Goal: Transaction & Acquisition: Purchase product/service

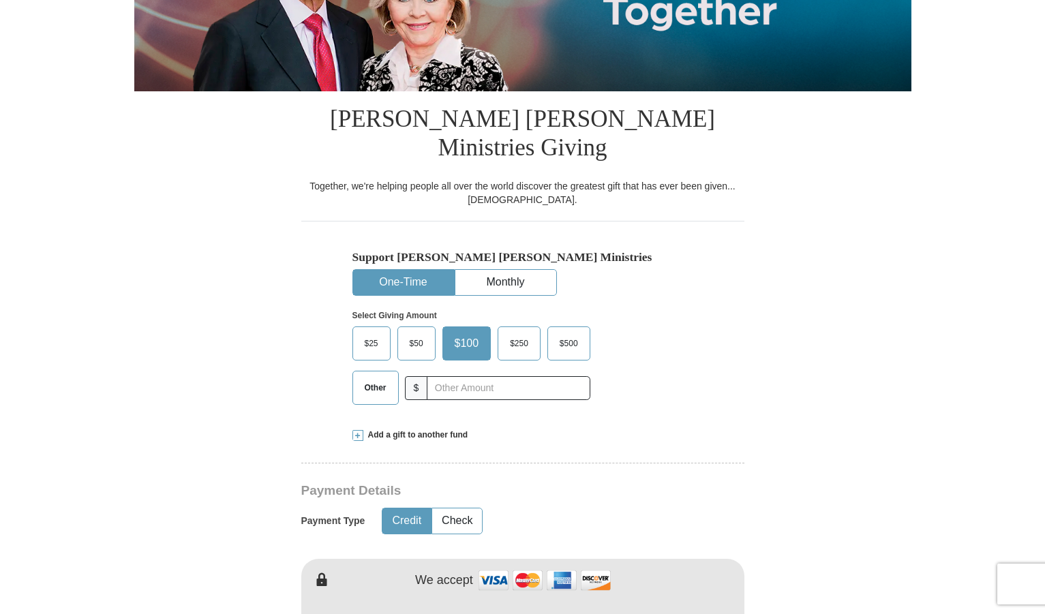
scroll to position [273, 0]
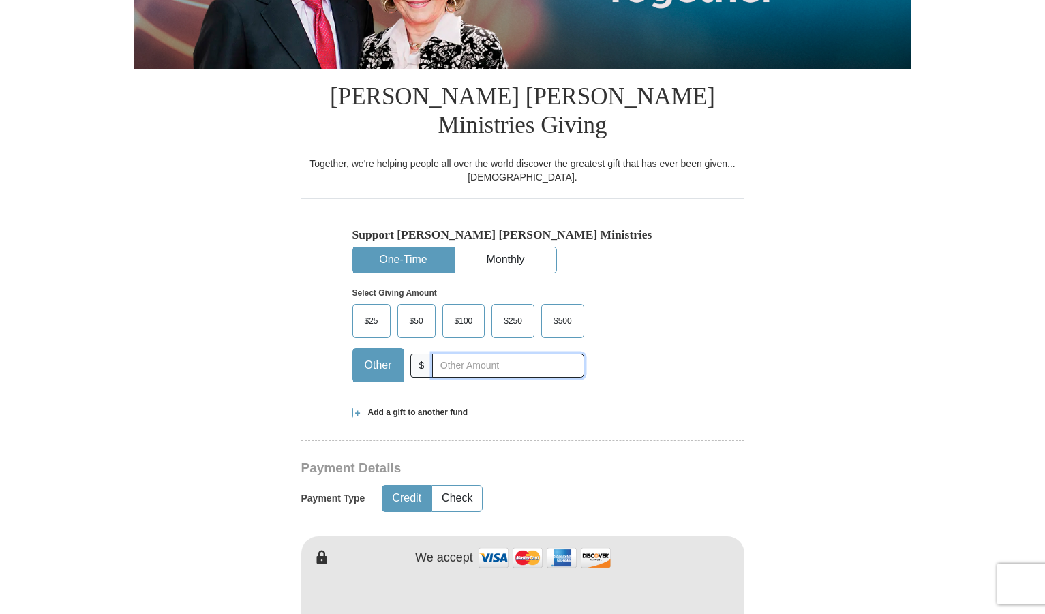
click at [473, 354] on input "text" at bounding box center [507, 366] width 151 height 24
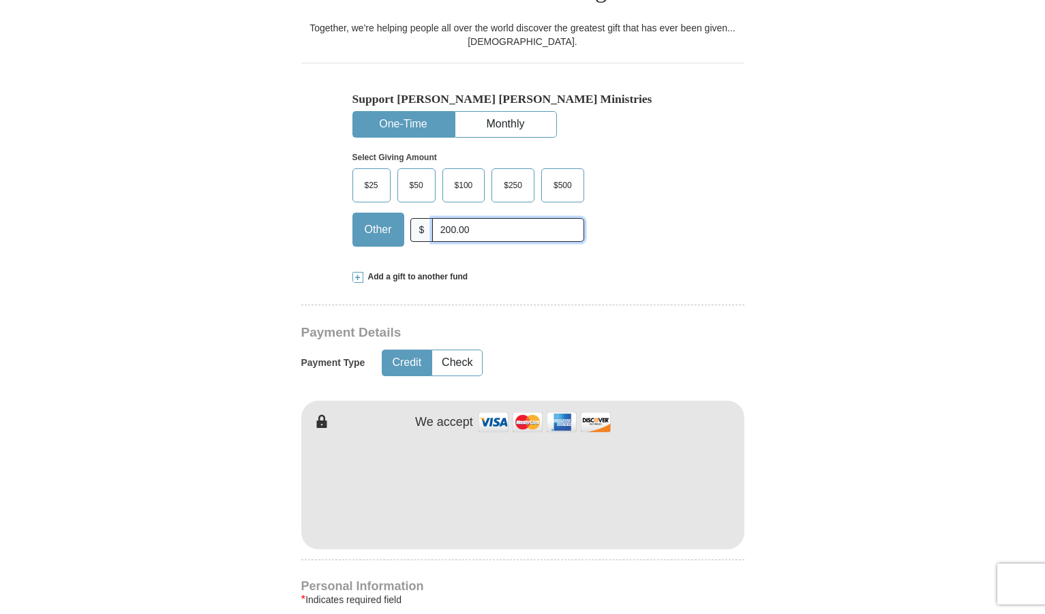
scroll to position [477, 0]
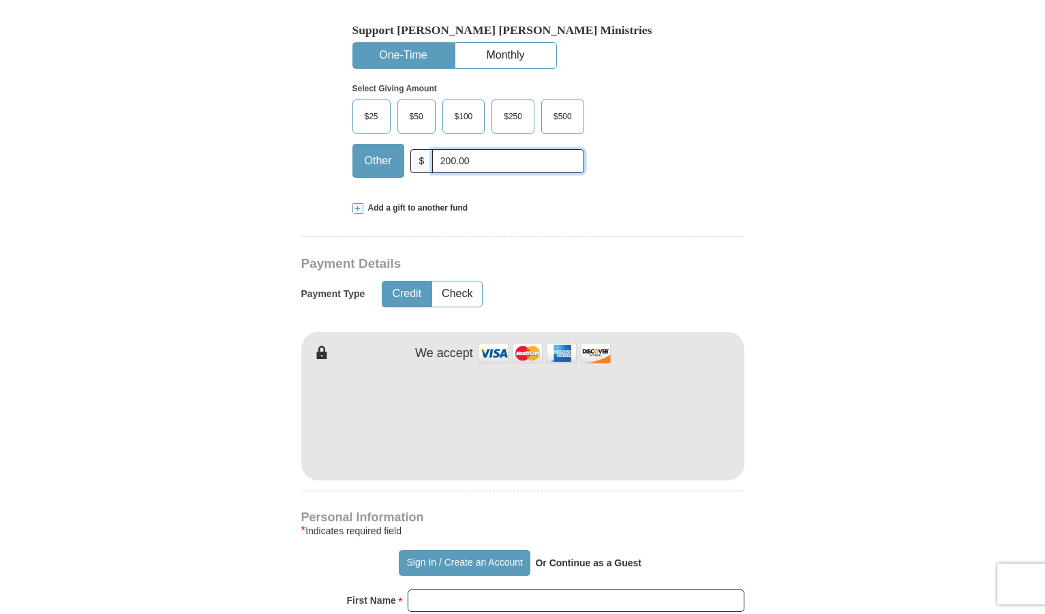
type input "200.00"
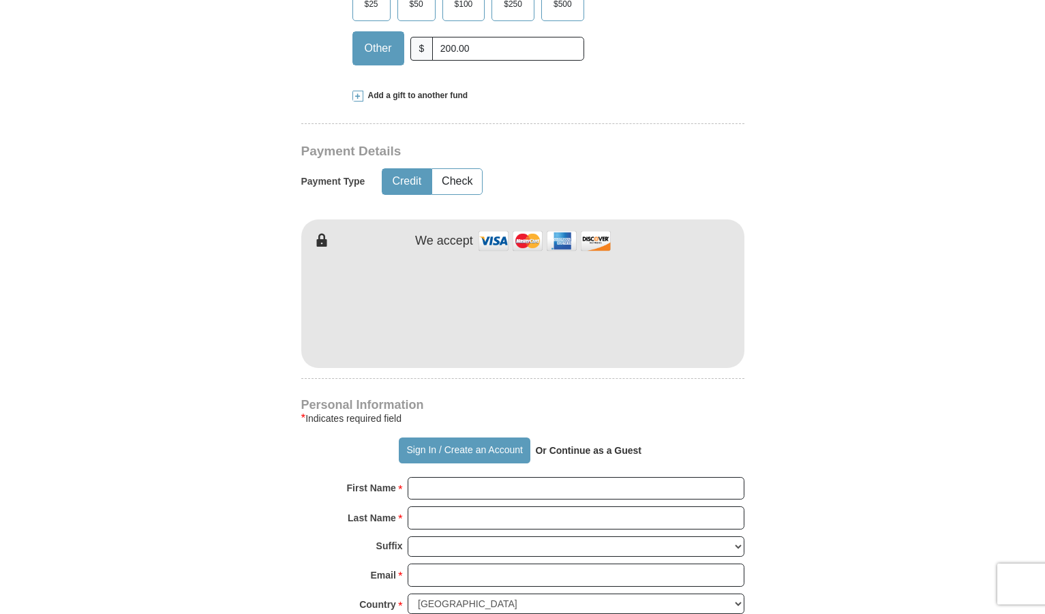
scroll to position [614, 0]
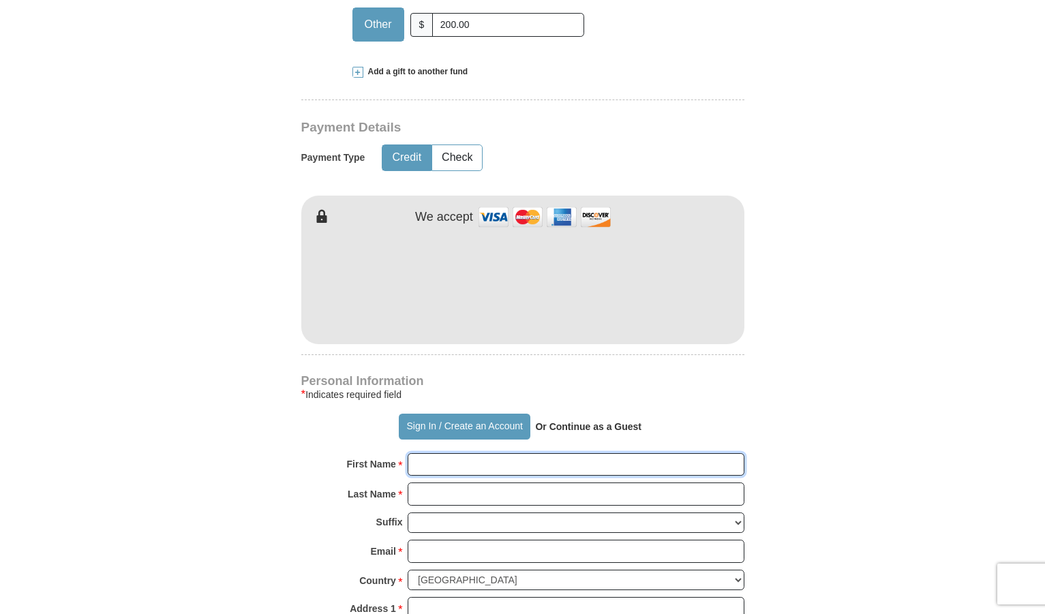
click at [446, 453] on input "First Name *" at bounding box center [576, 464] width 337 height 23
type input "[PERSON_NAME]"
click at [434, 483] on input "Last Name *" at bounding box center [576, 494] width 337 height 23
type input "[PERSON_NAME]"
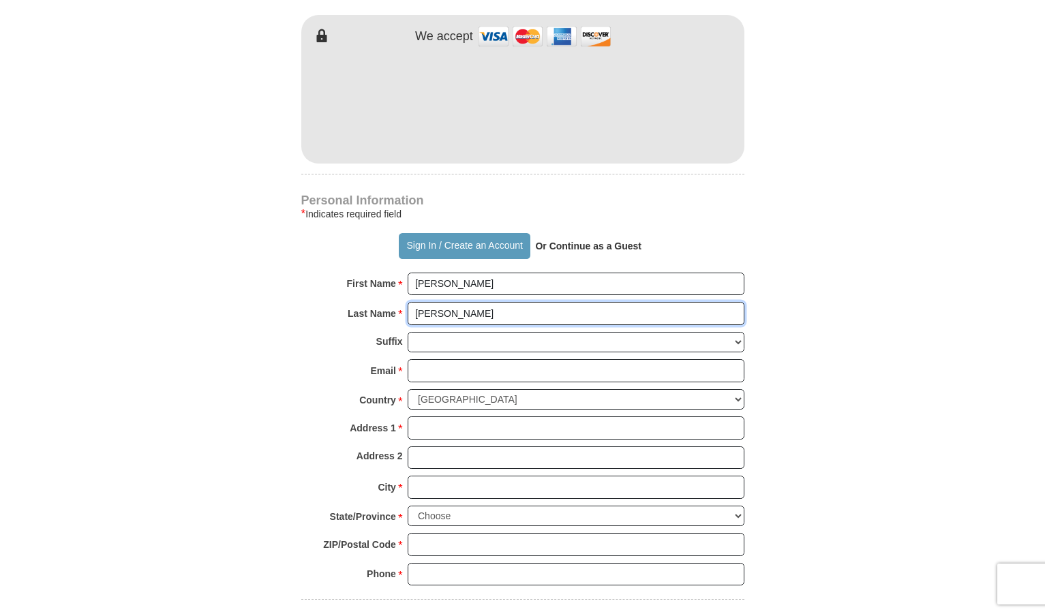
scroll to position [818, 0]
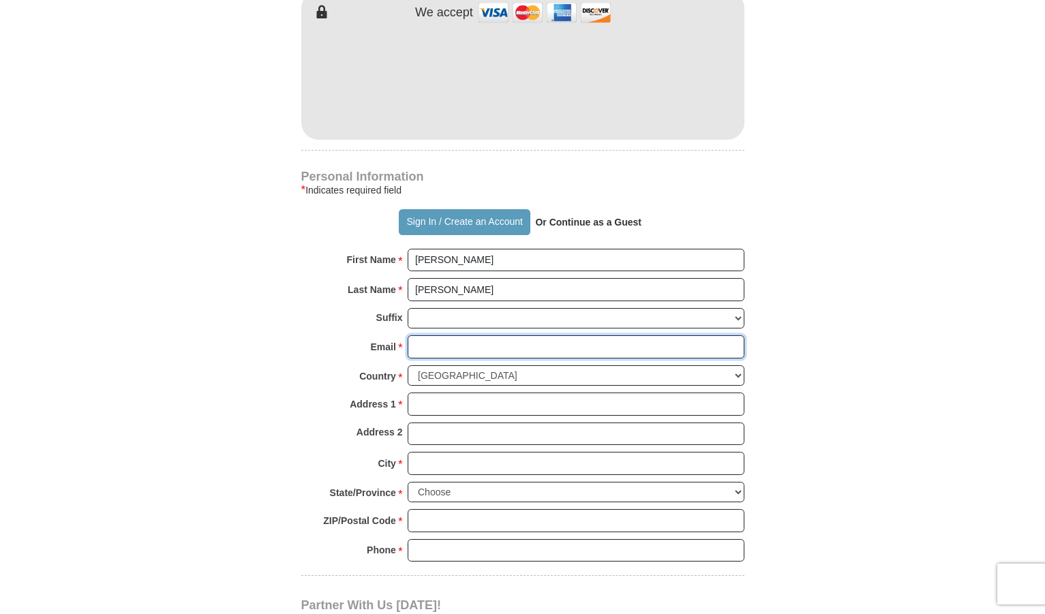
click at [428, 335] on input "Email *" at bounding box center [576, 346] width 337 height 23
type input "[PERSON_NAME][EMAIL_ADDRESS][DOMAIN_NAME]"
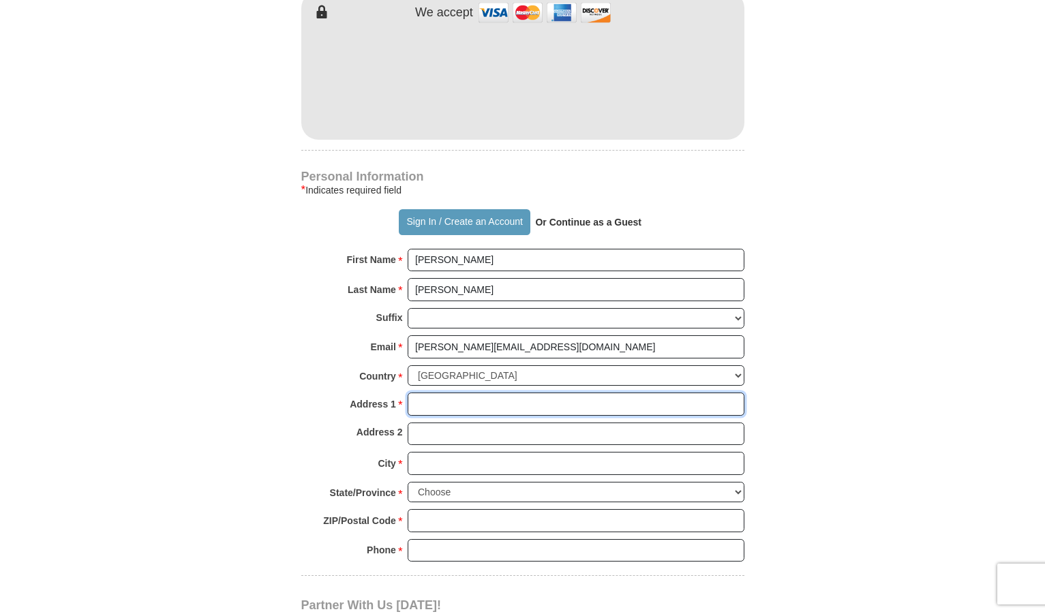
type input "[STREET_ADDRESS]"
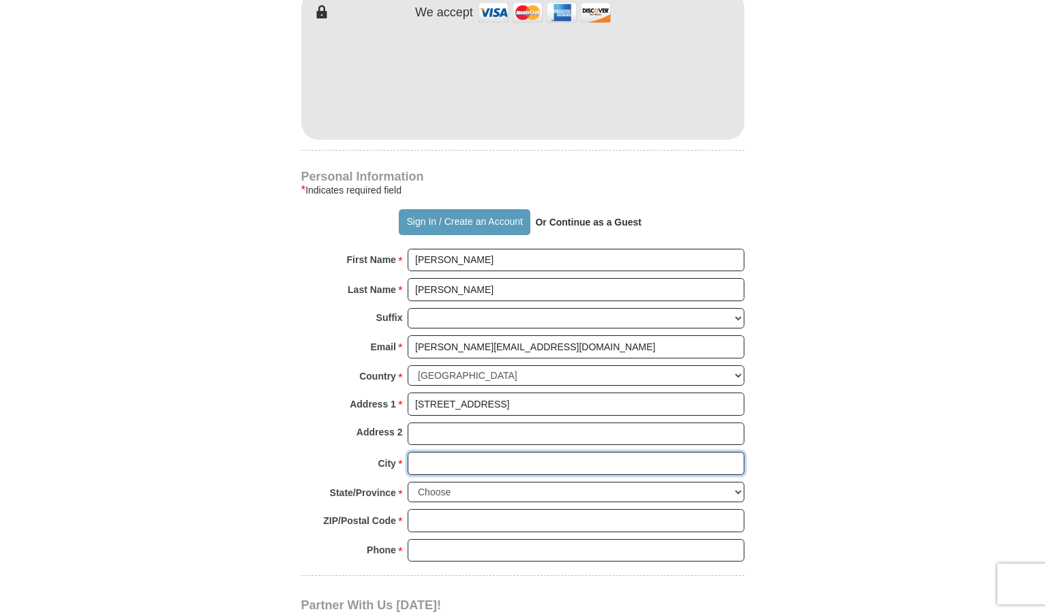
type input "HAM LAKE"
select select "MN"
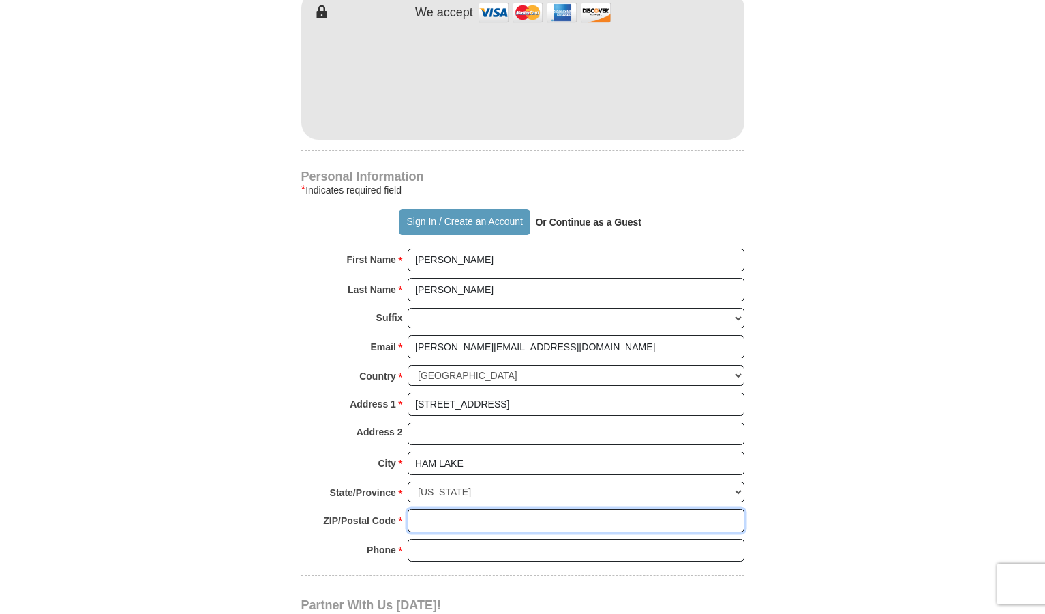
type input "55304-4677"
type input "7637804854"
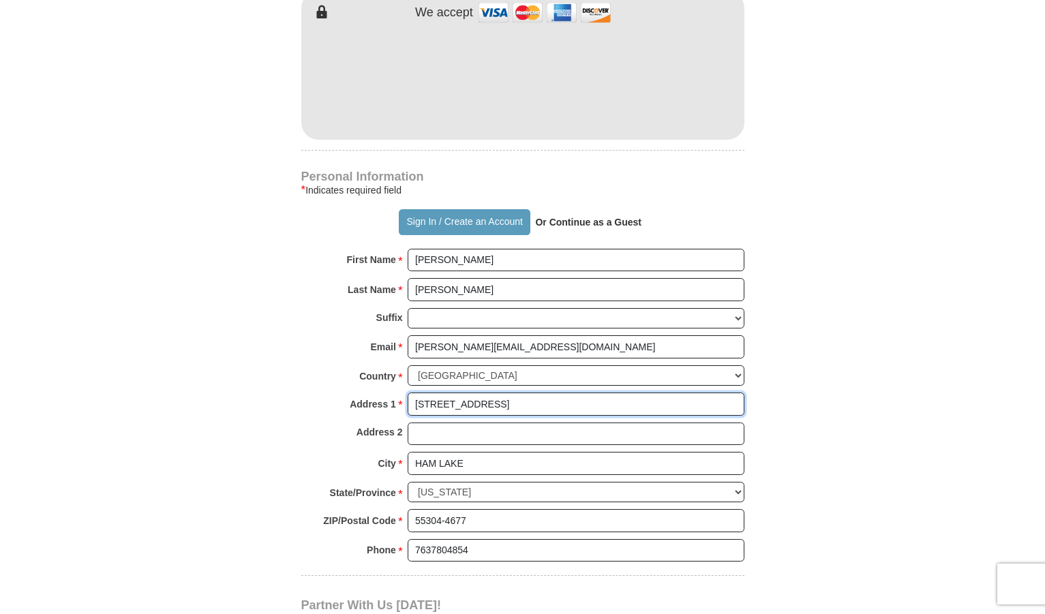
drag, startPoint x: 561, startPoint y: 376, endPoint x: 391, endPoint y: 377, distance: 170.5
click at [391, 393] on div "Address 1 * [STREET_ADDRESS] Please enter Address 1" at bounding box center [522, 408] width 443 height 30
type input "[STREET_ADDRESS]"
drag, startPoint x: 470, startPoint y: 436, endPoint x: 378, endPoint y: 431, distance: 92.2
click at [378, 452] on div "City * [GEOGRAPHIC_DATA] Please enter City" at bounding box center [522, 467] width 443 height 30
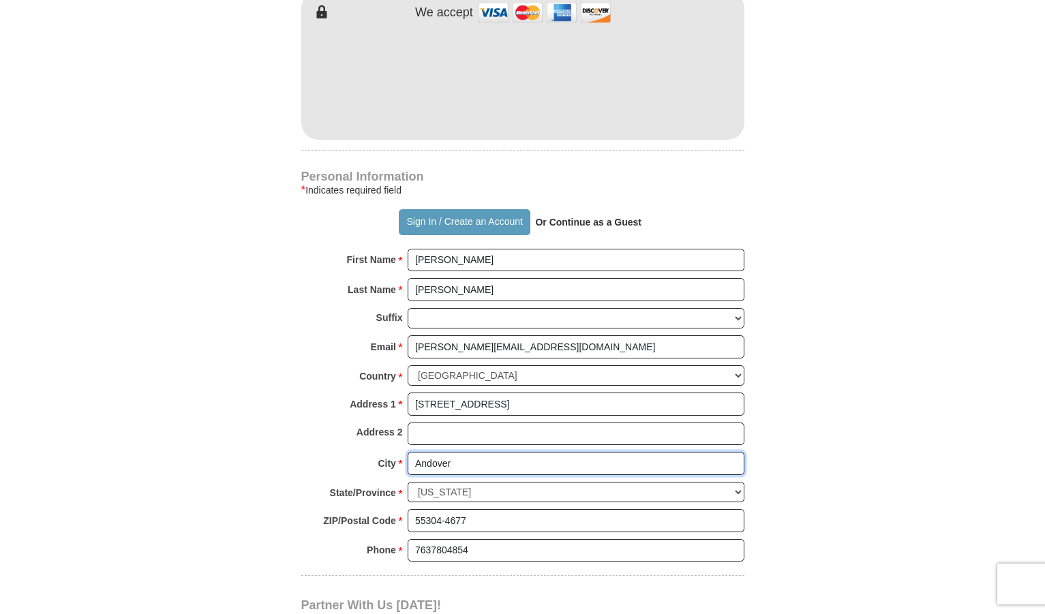
type input "Andover"
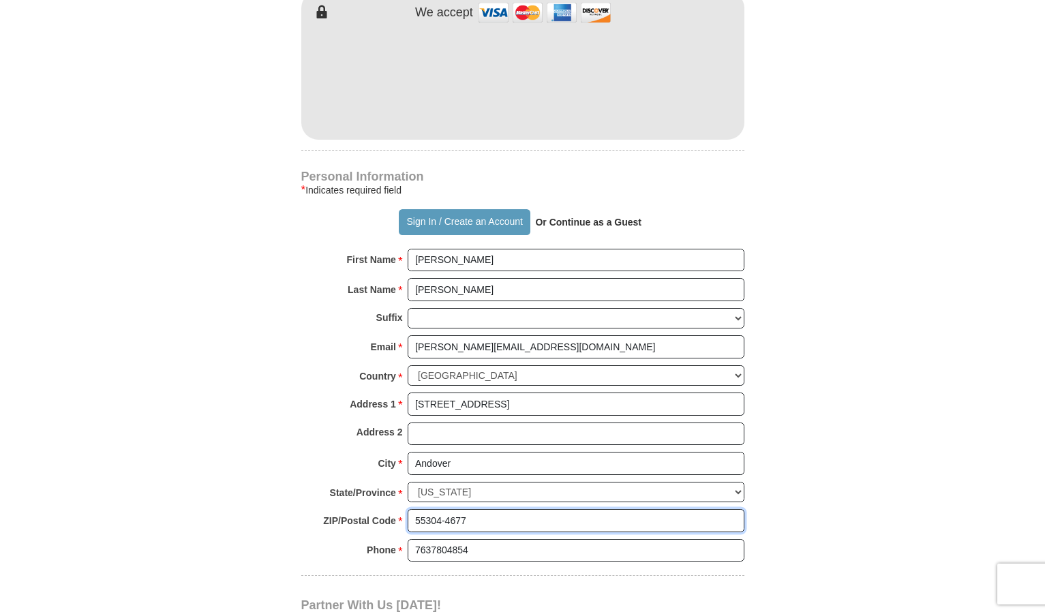
click at [456, 509] on input "55304-4677" at bounding box center [576, 520] width 337 height 23
click at [1030, 333] on body "Sign In Already have an account? Sign in for faster giving. Don't have an accou…" at bounding box center [522, 507] width 1045 height 2650
drag, startPoint x: 468, startPoint y: 496, endPoint x: 400, endPoint y: 494, distance: 68.9
click at [400, 509] on div "ZIP/Postal Code * 55304-4677 No postal code? Click here. Please enter ZIP/Posta…" at bounding box center [522, 524] width 443 height 30
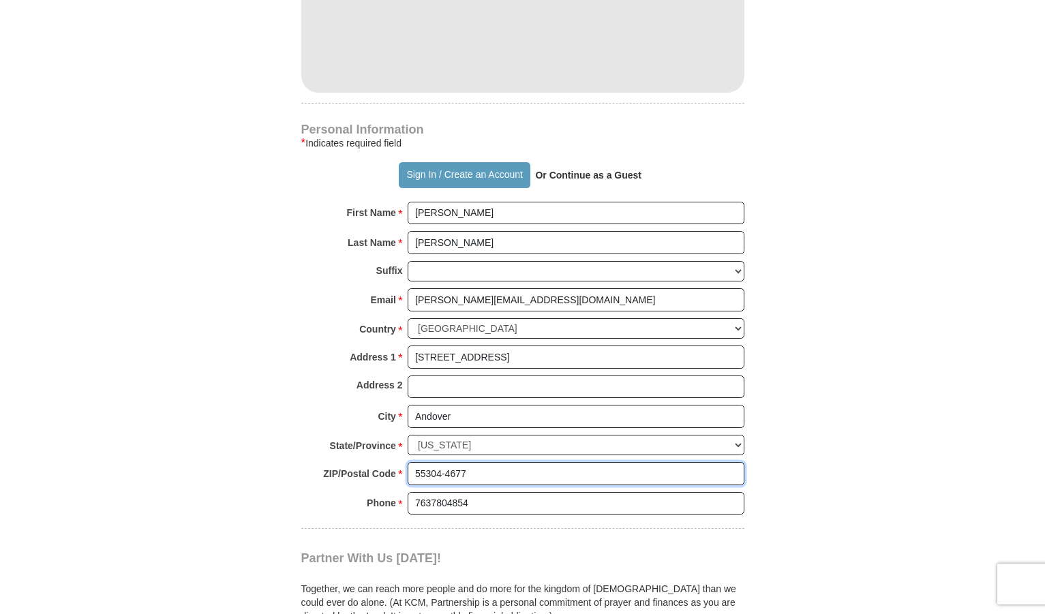
scroll to position [886, 0]
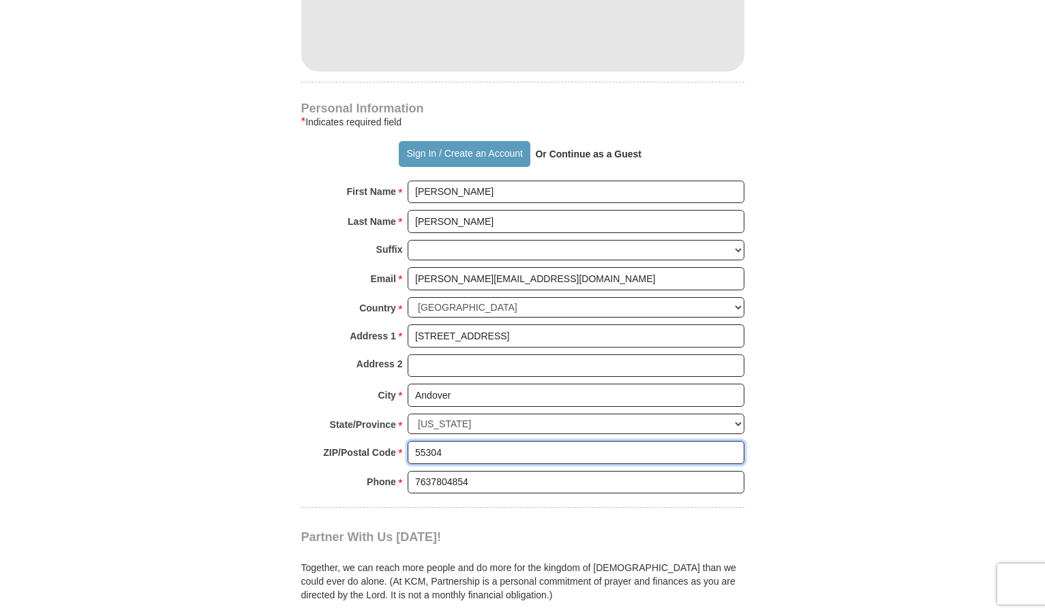
type input "55304"
drag, startPoint x: 314, startPoint y: 461, endPoint x: 353, endPoint y: 456, distance: 39.9
click at [315, 471] on div "Phone * * 7637804854 Please enter Phone Number Please enter Phone" at bounding box center [522, 486] width 443 height 30
drag, startPoint x: 476, startPoint y: 457, endPoint x: 382, endPoint y: 449, distance: 94.4
click at [382, 471] on div "Phone * * 7637804854 Please enter Phone Number Please enter Phone" at bounding box center [522, 486] width 443 height 30
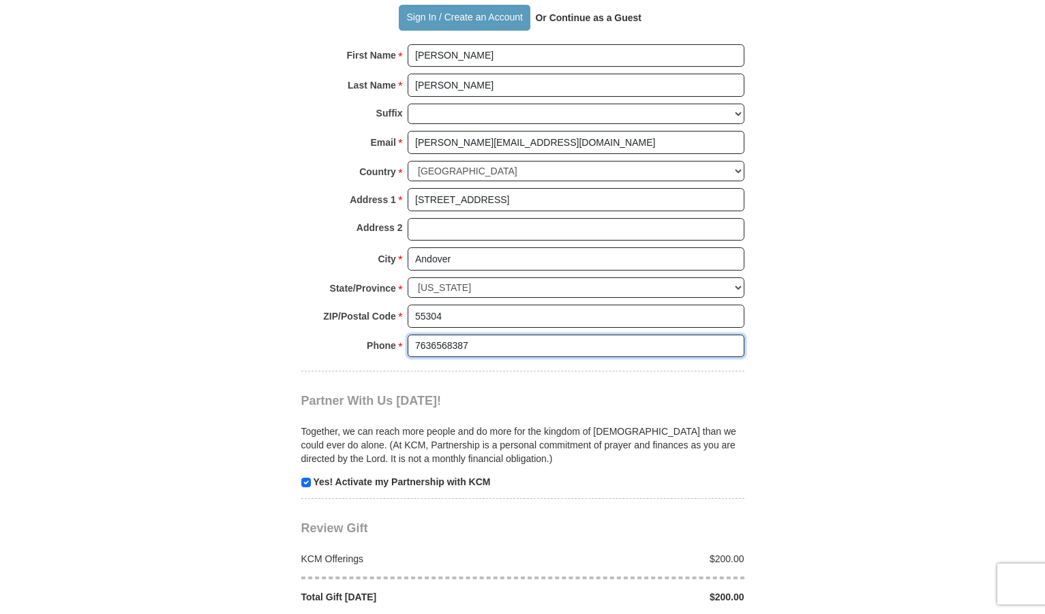
scroll to position [1091, 0]
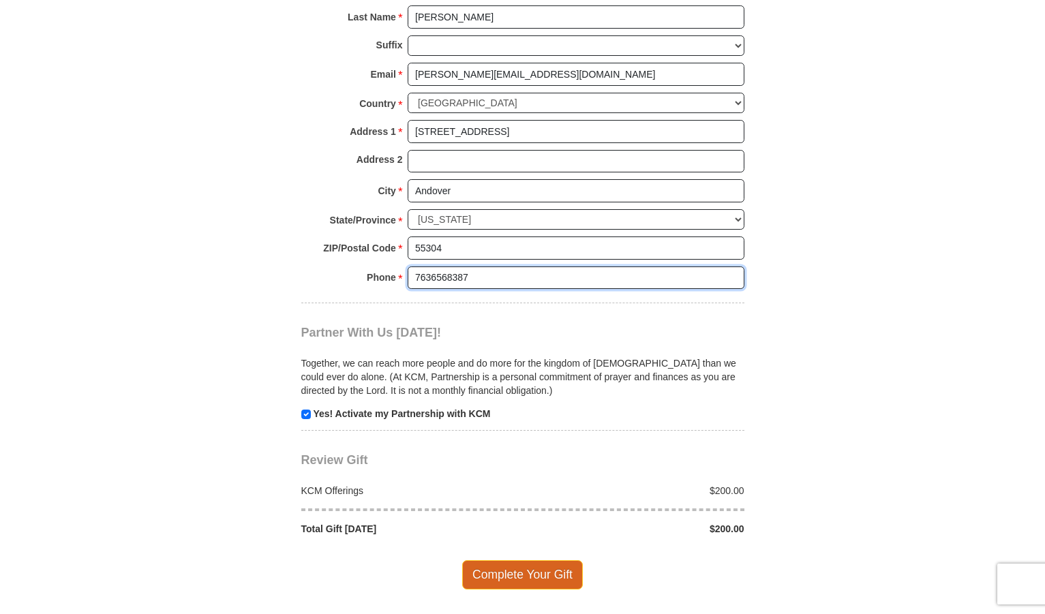
type input "7636568387"
click at [511, 561] on span "Complete Your Gift" at bounding box center [522, 575] width 121 height 29
